Goal: Obtain resource: Download file/media

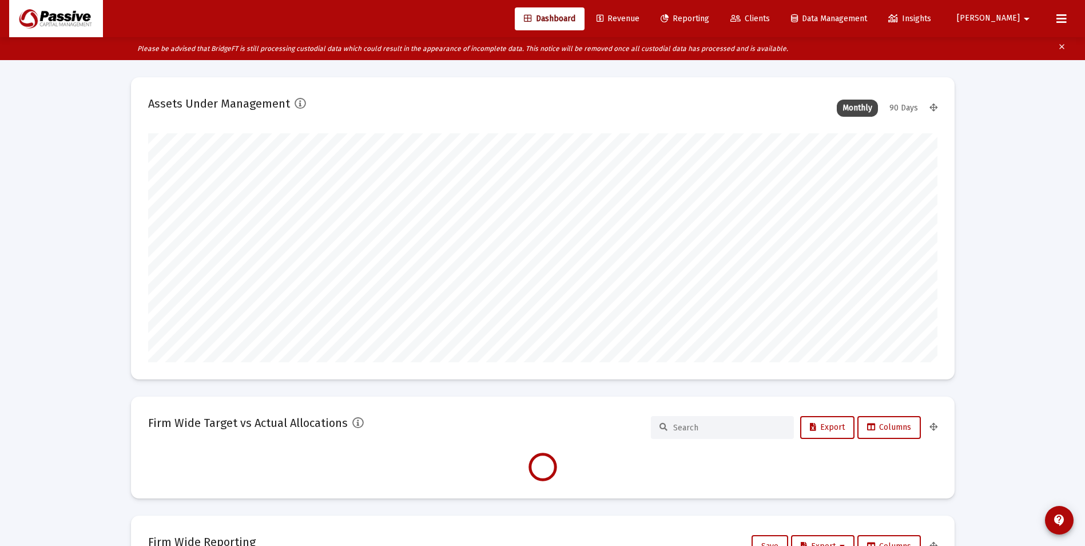
scroll to position [229, 425]
click at [770, 21] on span "Clients" at bounding box center [749, 19] width 39 height 10
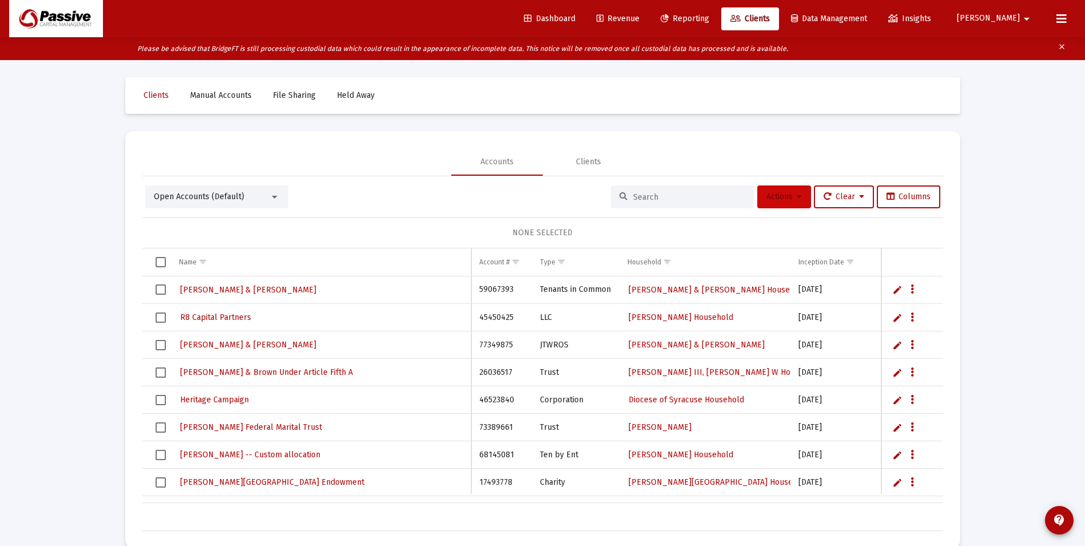
click at [794, 204] on button "Actions" at bounding box center [784, 196] width 54 height 23
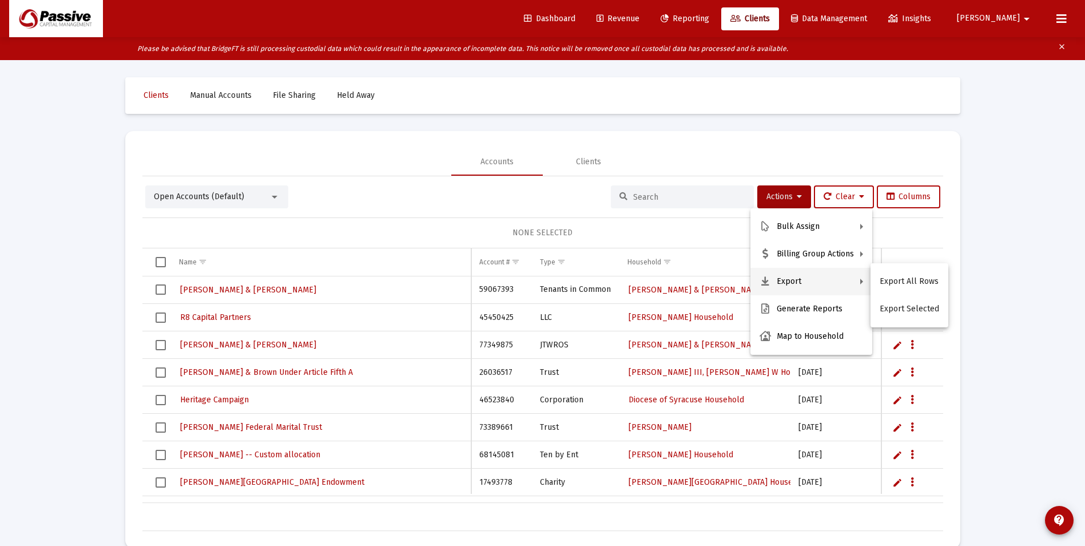
click at [908, 277] on button "Export All Rows" at bounding box center [910, 281] width 78 height 27
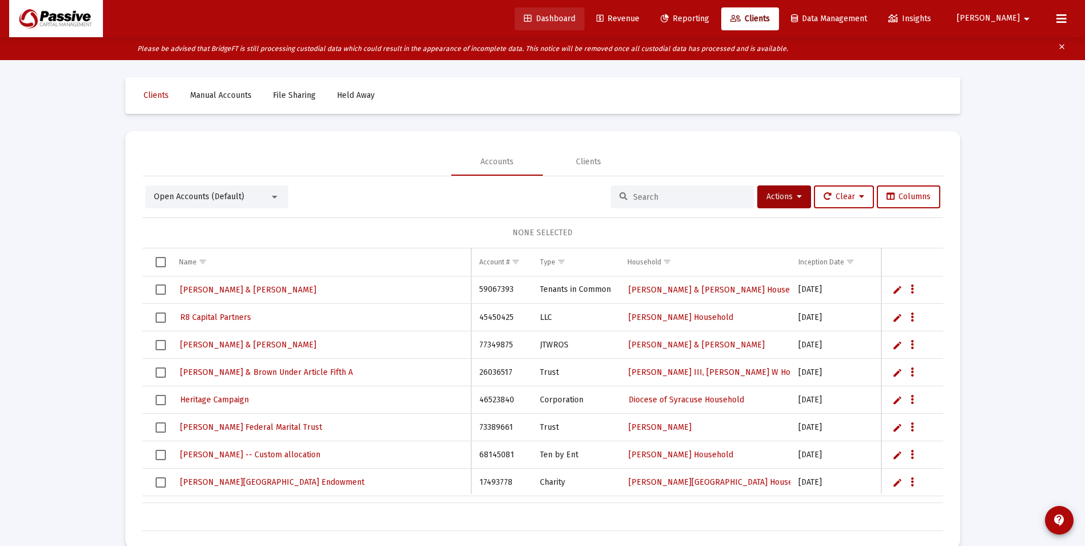
click at [575, 21] on span "Dashboard" at bounding box center [549, 19] width 51 height 10
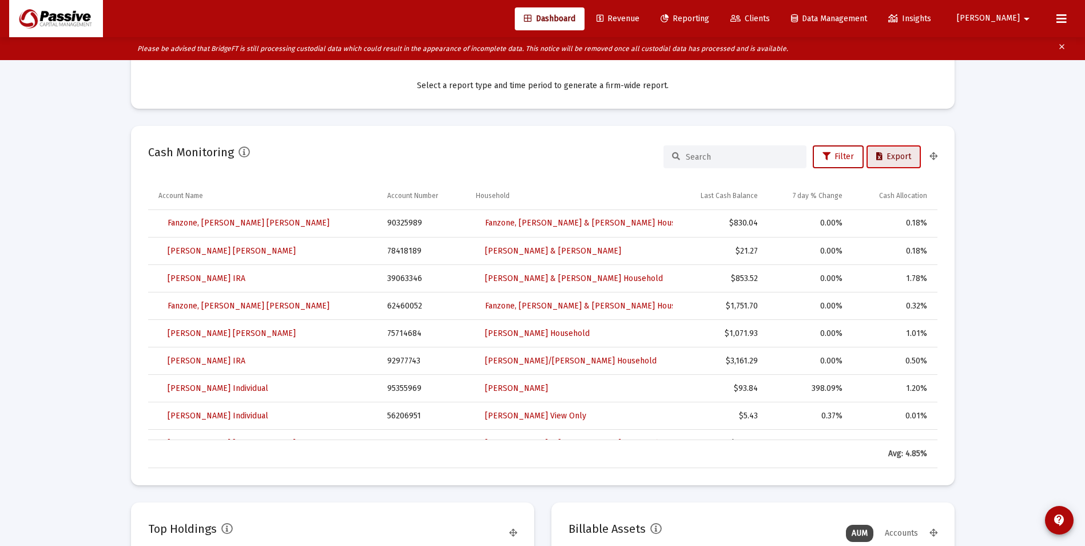
click at [873, 159] on button "Export" at bounding box center [894, 156] width 54 height 23
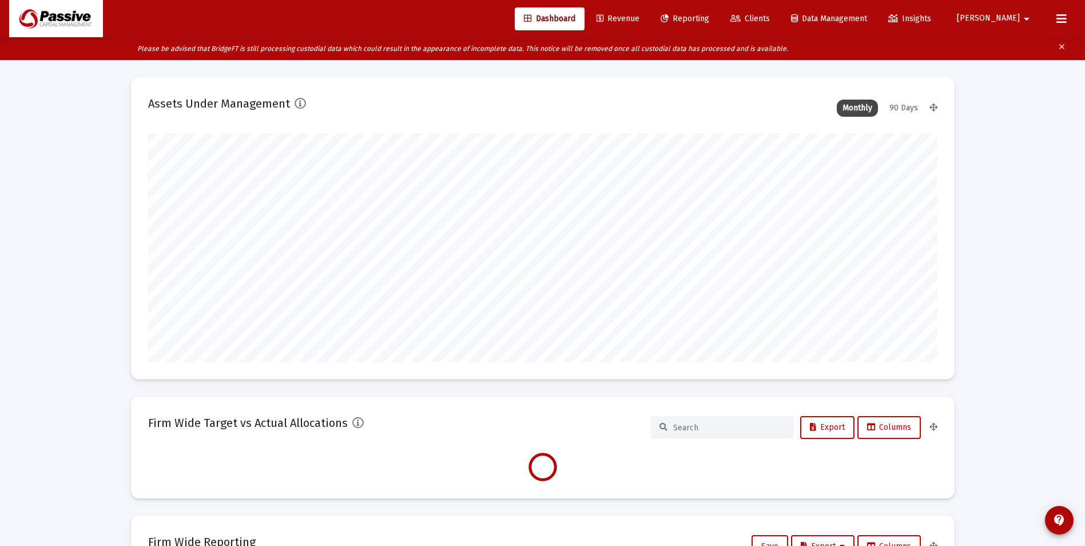
scroll to position [229, 789]
type input "[DATE]"
